Goal: Check status: Check status

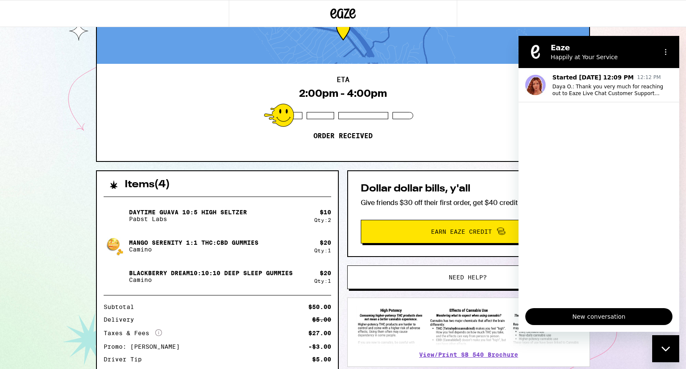
click at [450, 113] on div "ETA 2:00pm - 4:00pm Order received" at bounding box center [343, 112] width 492 height 97
click at [478, 120] on div "ETA 2:00pm - 4:00pm Order received" at bounding box center [343, 112] width 492 height 97
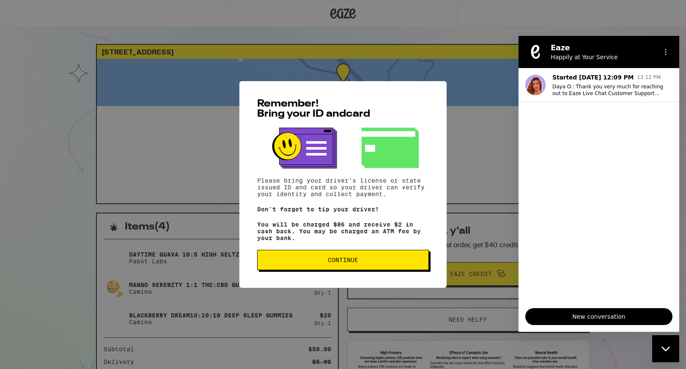
click at [339, 263] on span "Continue" at bounding box center [343, 260] width 30 height 6
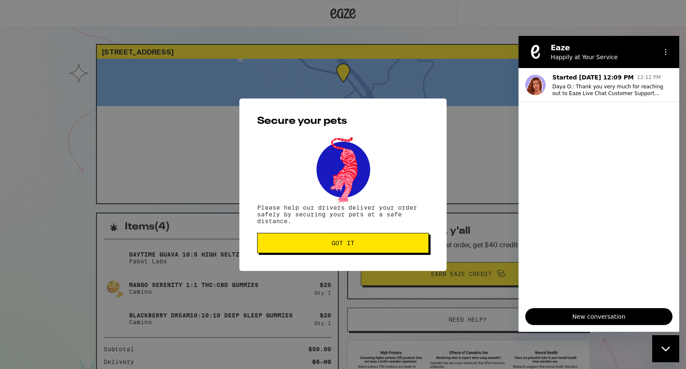
click at [331, 243] on span "Got it" at bounding box center [342, 243] width 23 height 6
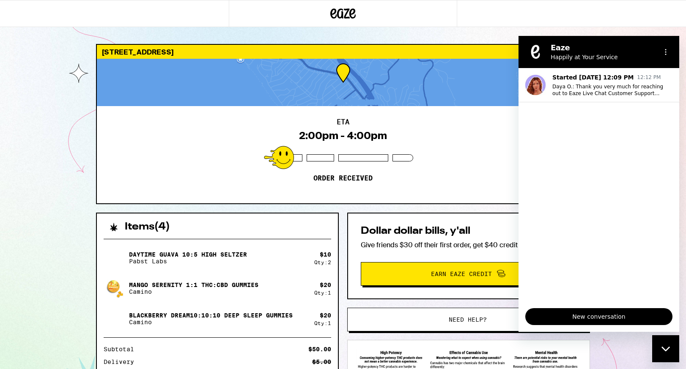
click at [63, 102] on div "115 Avenida Miramar San Clemente 92672 ETA 2:00pm - 4:00pm Order received Items…" at bounding box center [343, 254] width 686 height 509
click at [334, 13] on icon at bounding box center [333, 13] width 6 height 10
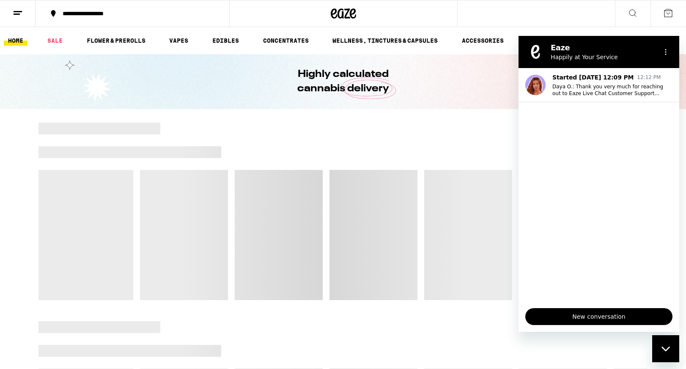
click at [16, 14] on icon at bounding box center [18, 13] width 10 height 10
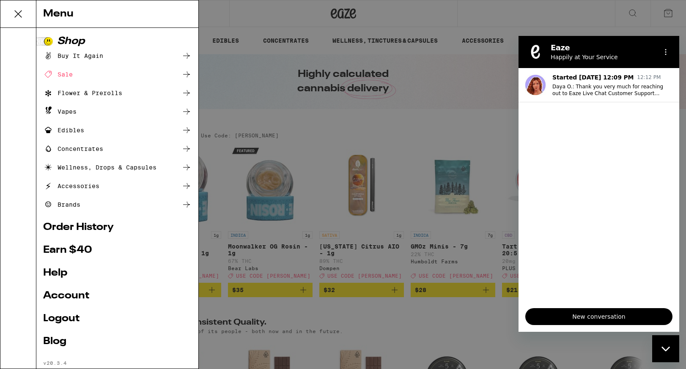
click at [89, 229] on link "Order History" at bounding box center [117, 227] width 148 height 10
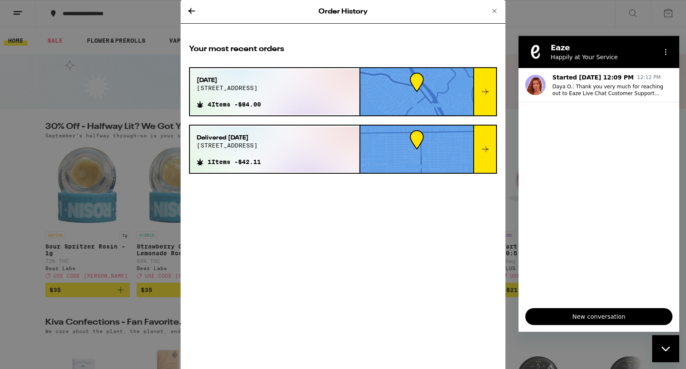
click at [483, 99] on div at bounding box center [484, 91] width 23 height 47
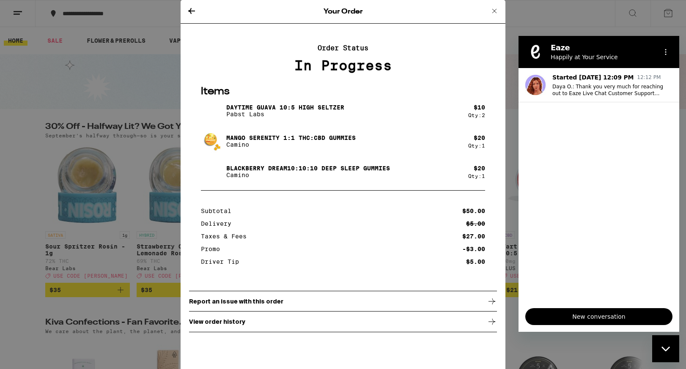
scroll to position [13, 0]
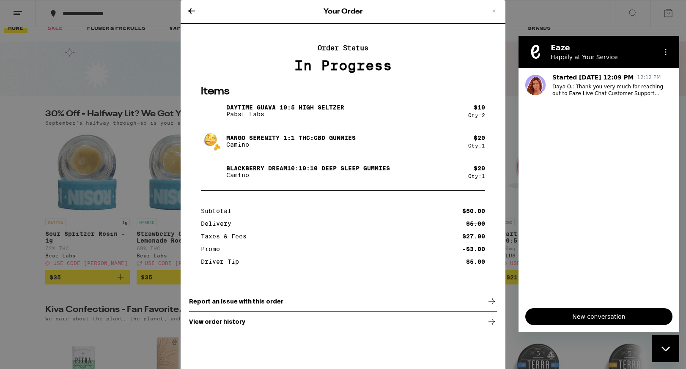
click at [194, 9] on icon at bounding box center [191, 11] width 10 height 10
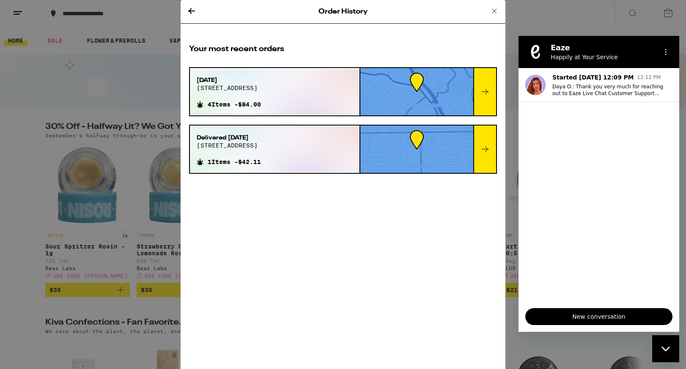
click at [485, 96] on icon at bounding box center [485, 92] width 10 height 10
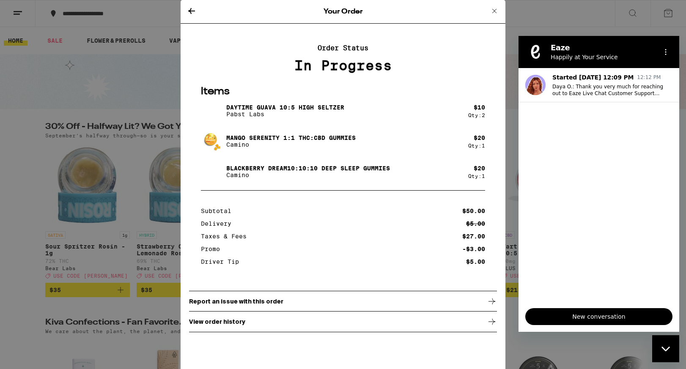
click at [193, 8] on icon at bounding box center [191, 11] width 10 height 10
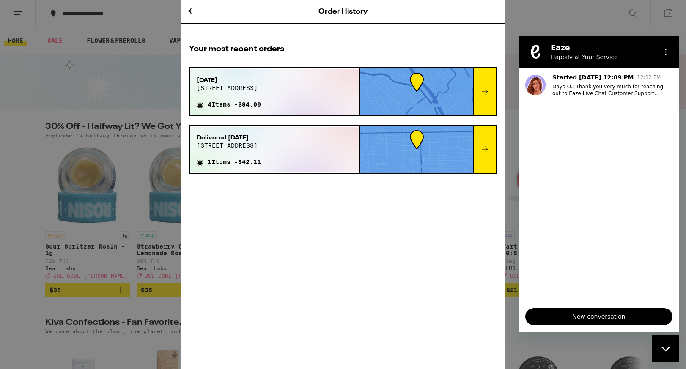
click at [485, 97] on div at bounding box center [484, 91] width 23 height 47
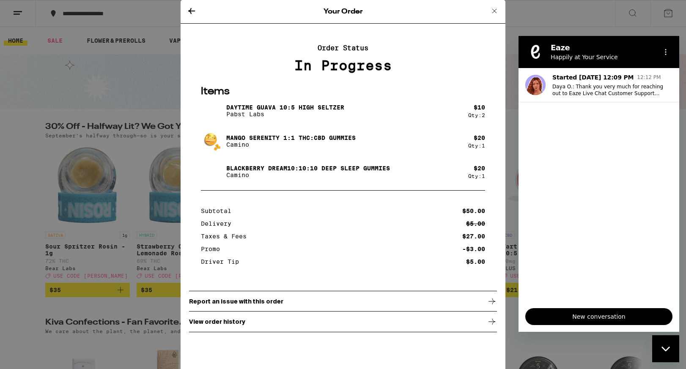
click at [191, 7] on icon at bounding box center [191, 11] width 10 height 10
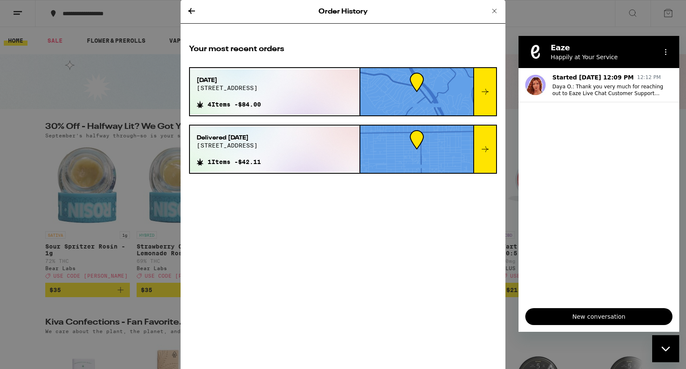
click at [190, 8] on icon at bounding box center [191, 11] width 10 height 10
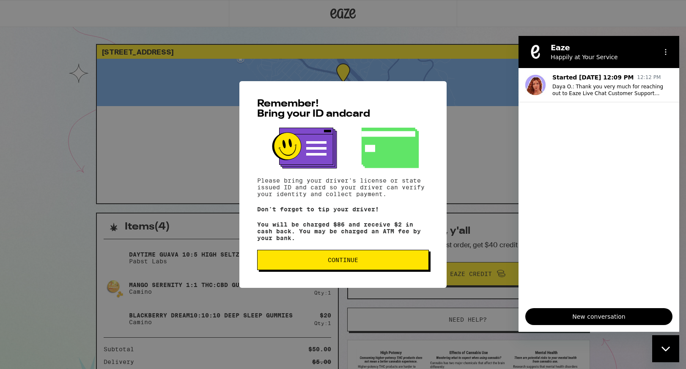
click at [382, 263] on span "Continue" at bounding box center [342, 260] width 157 height 6
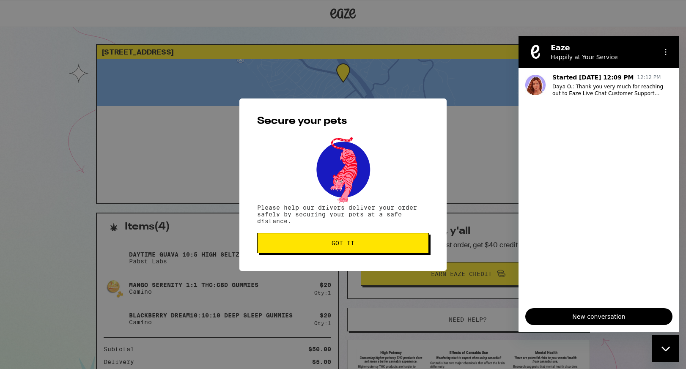
click at [328, 250] on button "Got it" at bounding box center [343, 243] width 172 height 20
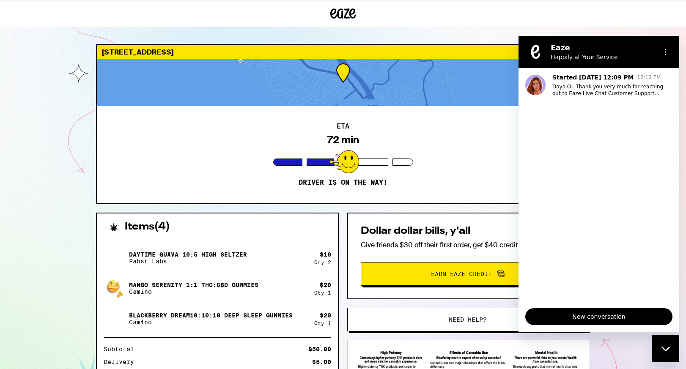
scroll to position [19, 0]
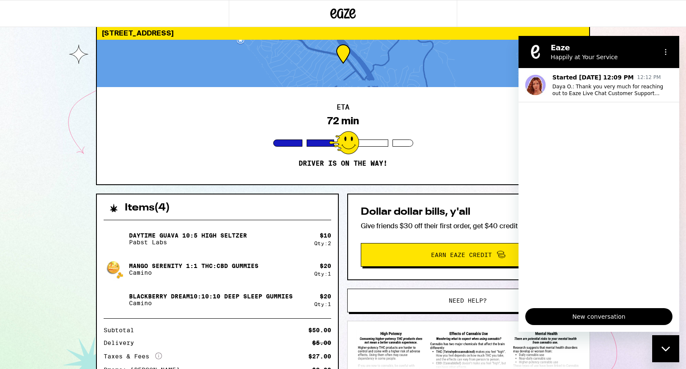
click at [671, 349] on div "Close messaging window" at bounding box center [665, 348] width 25 height 25
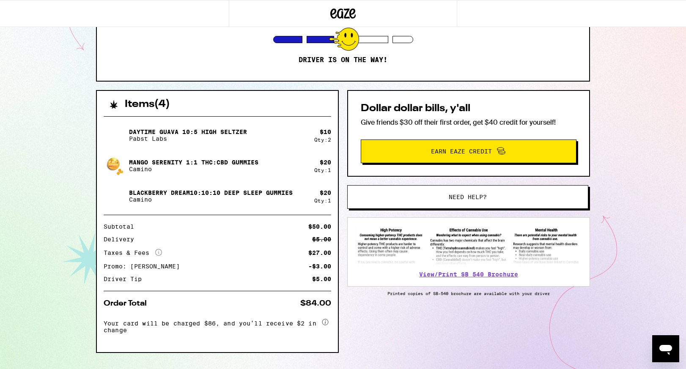
scroll to position [142, 0]
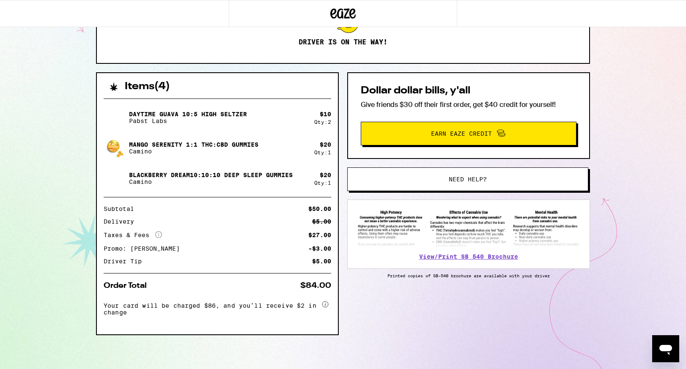
click at [228, 172] on p "Blackberry Dream10:10:10 Deep Sleep Gummies" at bounding box center [211, 175] width 164 height 7
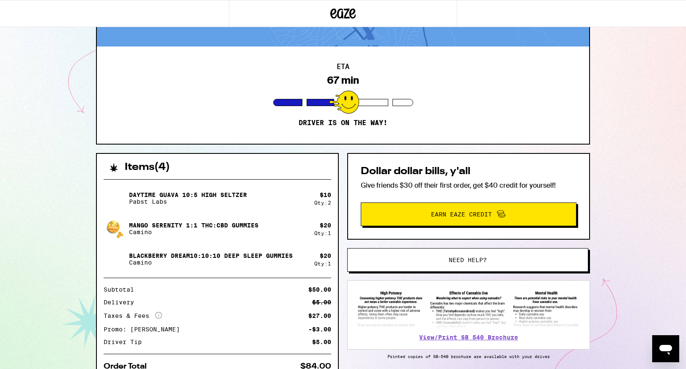
scroll to position [60, 0]
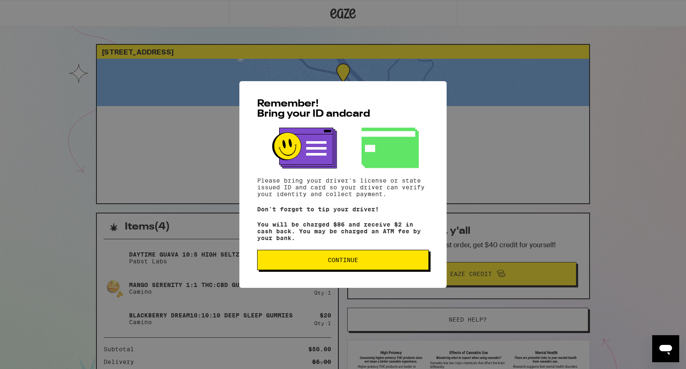
click at [346, 270] on button "Continue" at bounding box center [343, 260] width 172 height 20
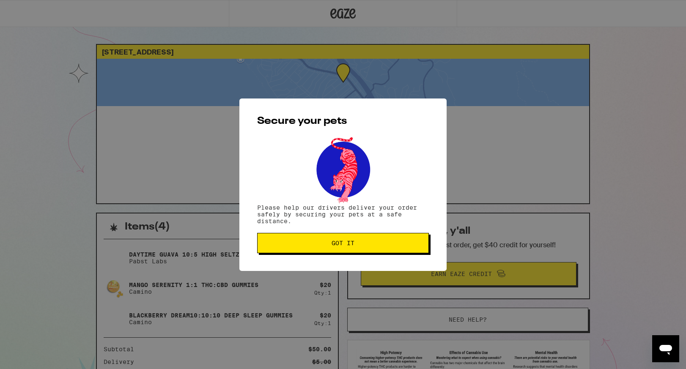
click at [315, 240] on button "Got it" at bounding box center [343, 243] width 172 height 20
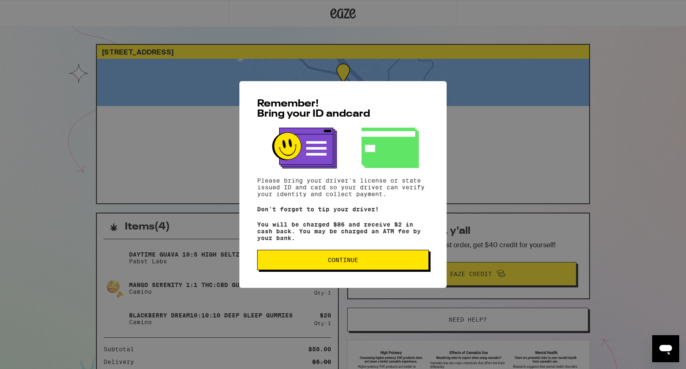
click at [343, 261] on span "Continue" at bounding box center [343, 260] width 30 height 6
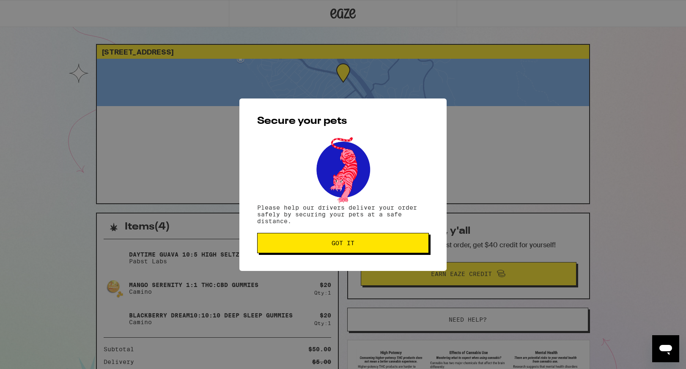
click at [344, 243] on span "Got it" at bounding box center [342, 243] width 23 height 6
